Goal: Task Accomplishment & Management: Manage account settings

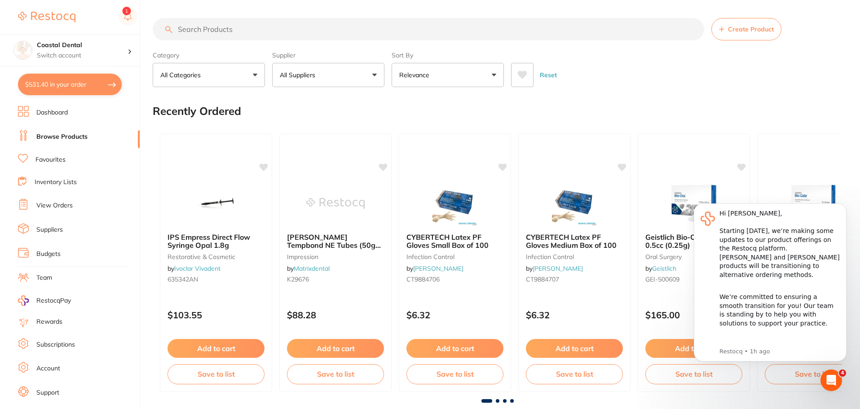
click at [58, 156] on link "Favourites" at bounding box center [50, 159] width 30 height 9
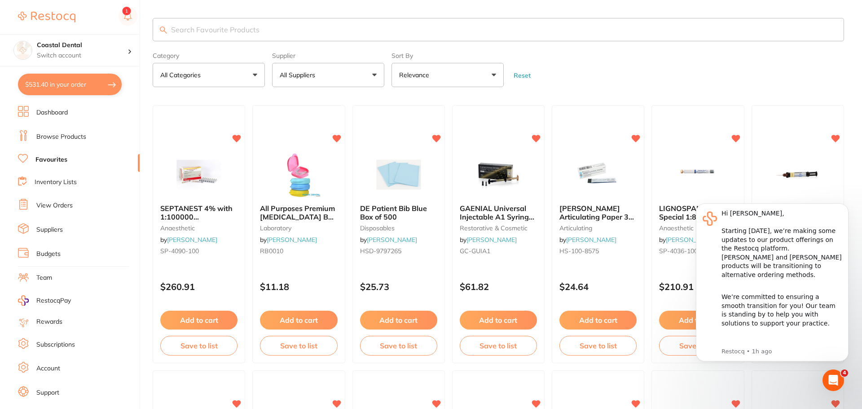
click at [193, 31] on input "search" at bounding box center [498, 29] width 691 height 23
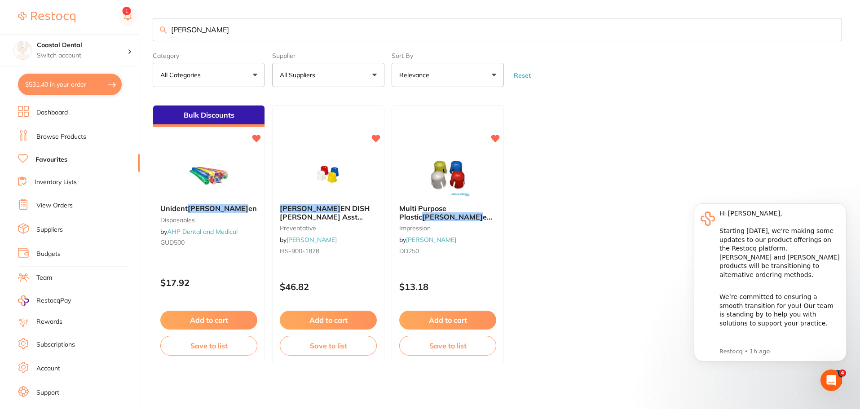
type input "[PERSON_NAME]"
click at [57, 205] on link "View Orders" at bounding box center [54, 205] width 36 height 9
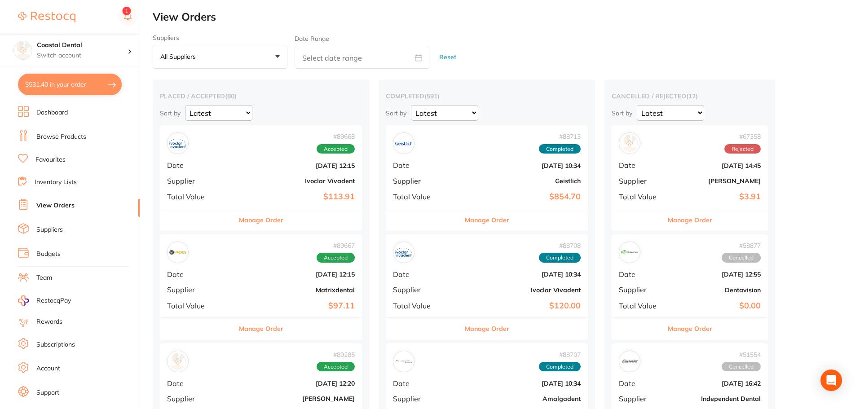
click at [277, 57] on button "All suppliers +0" at bounding box center [220, 57] width 135 height 24
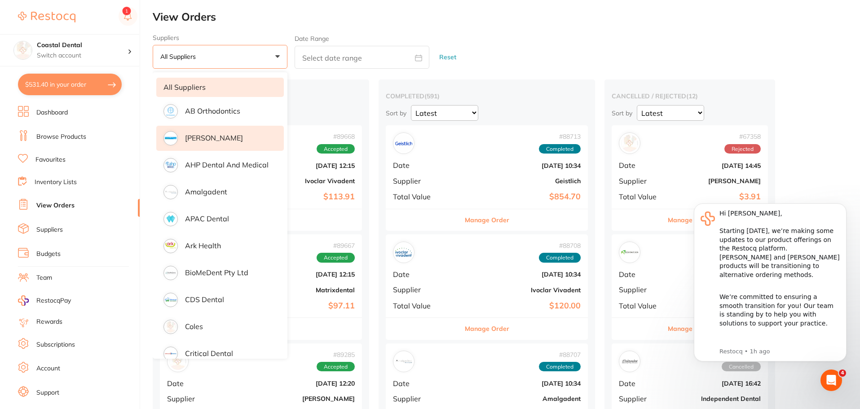
click at [201, 140] on p "[PERSON_NAME]" at bounding box center [214, 138] width 58 height 8
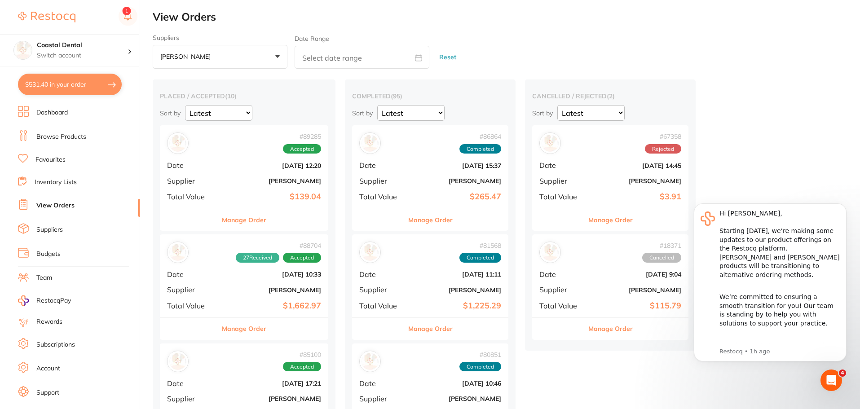
click at [244, 222] on button "Manage Order" at bounding box center [244, 220] width 44 height 22
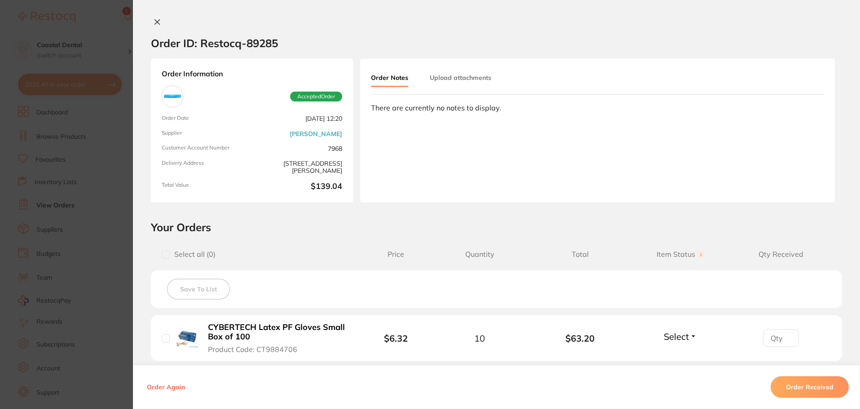
click at [155, 22] on icon at bounding box center [157, 22] width 5 height 5
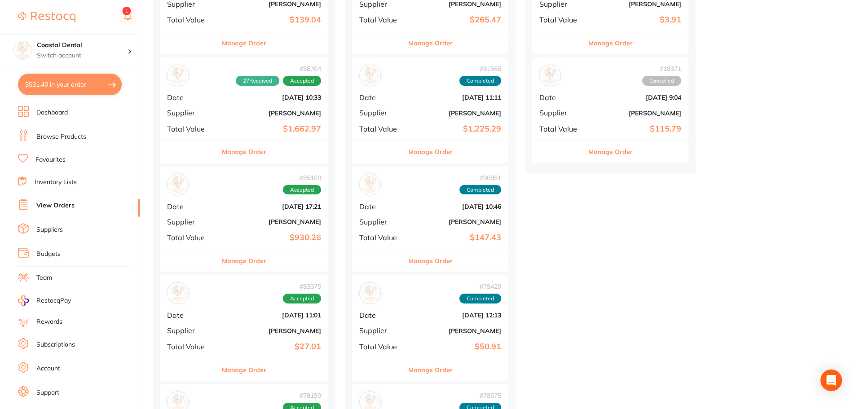
scroll to position [180, 0]
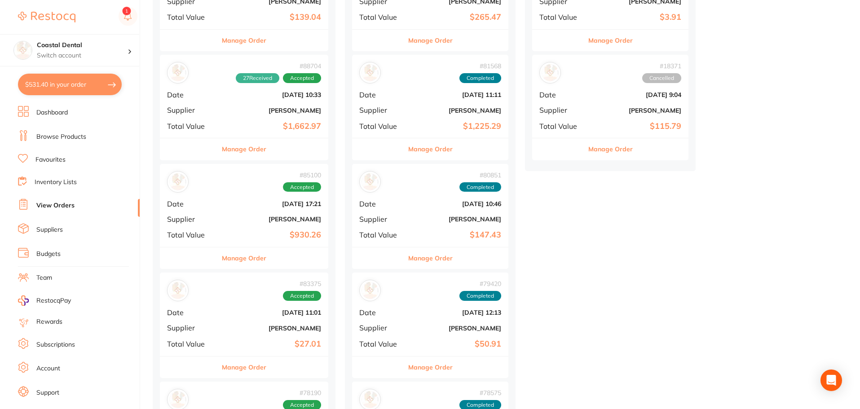
click at [248, 148] on button "Manage Order" at bounding box center [244, 149] width 44 height 22
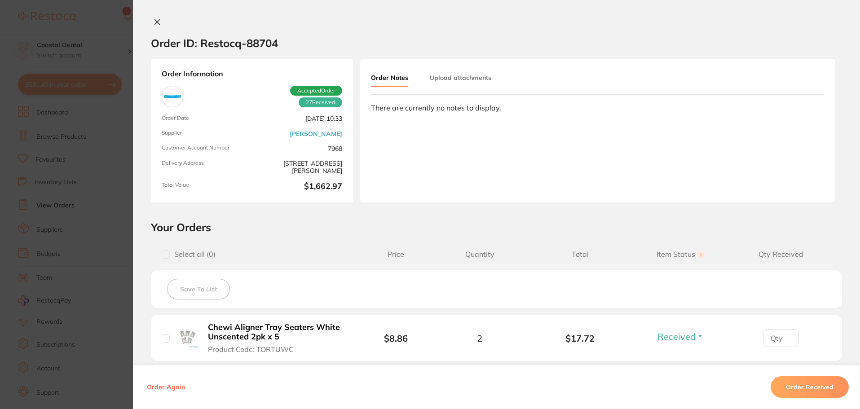
click at [158, 23] on icon at bounding box center [157, 21] width 7 height 7
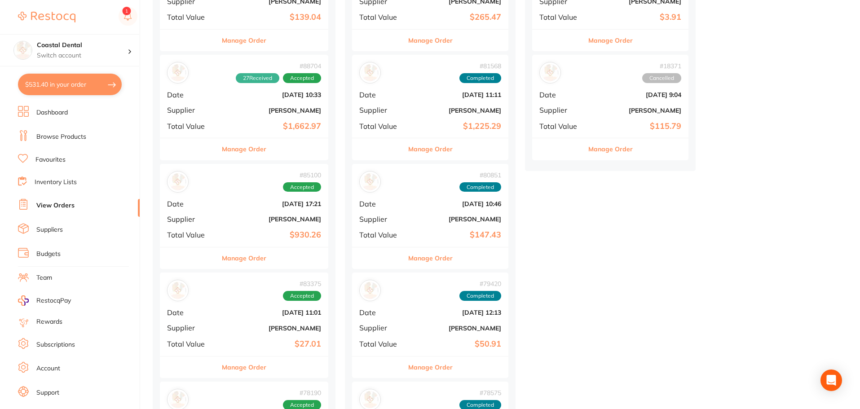
click at [73, 136] on link "Browse Products" at bounding box center [61, 136] width 50 height 9
